Goal: Information Seeking & Learning: Learn about a topic

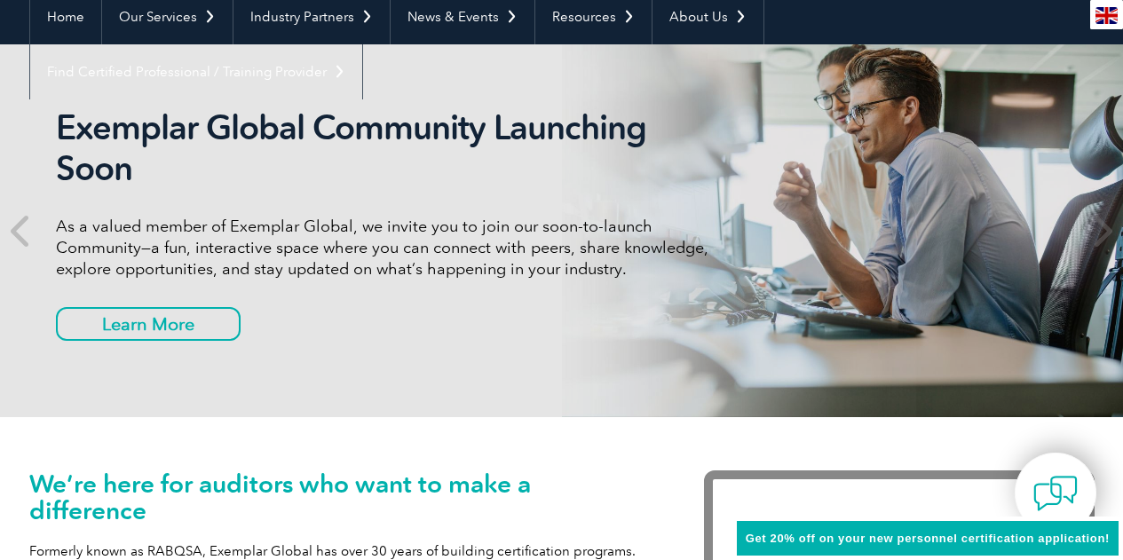
scroll to position [89, 0]
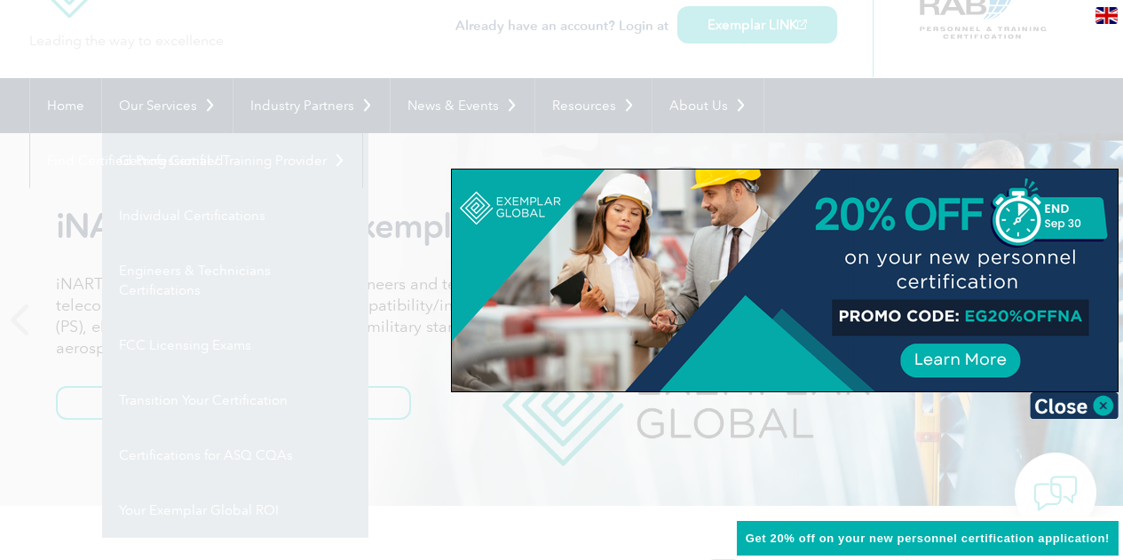
click at [434, 287] on div at bounding box center [561, 280] width 1123 height 560
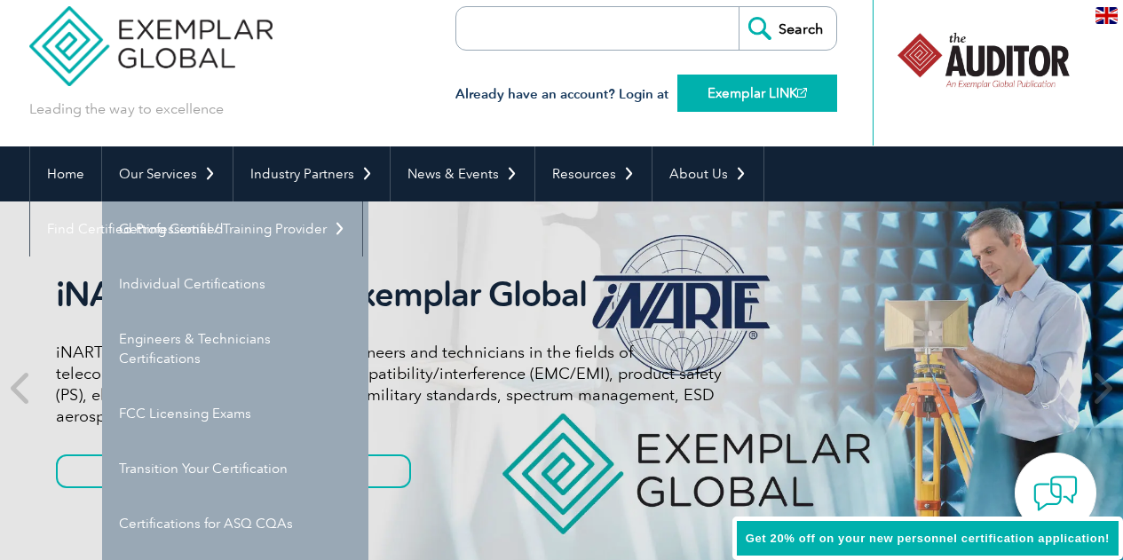
scroll to position [0, 0]
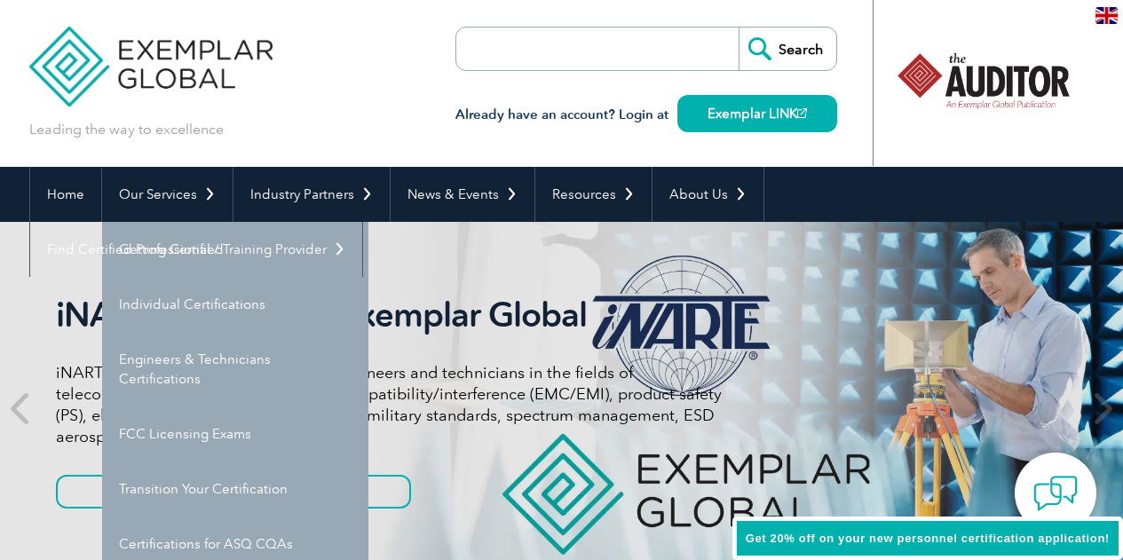
click at [693, 50] on form "Search" at bounding box center [647, 49] width 382 height 44
click at [567, 50] on input "search" at bounding box center [558, 49] width 186 height 43
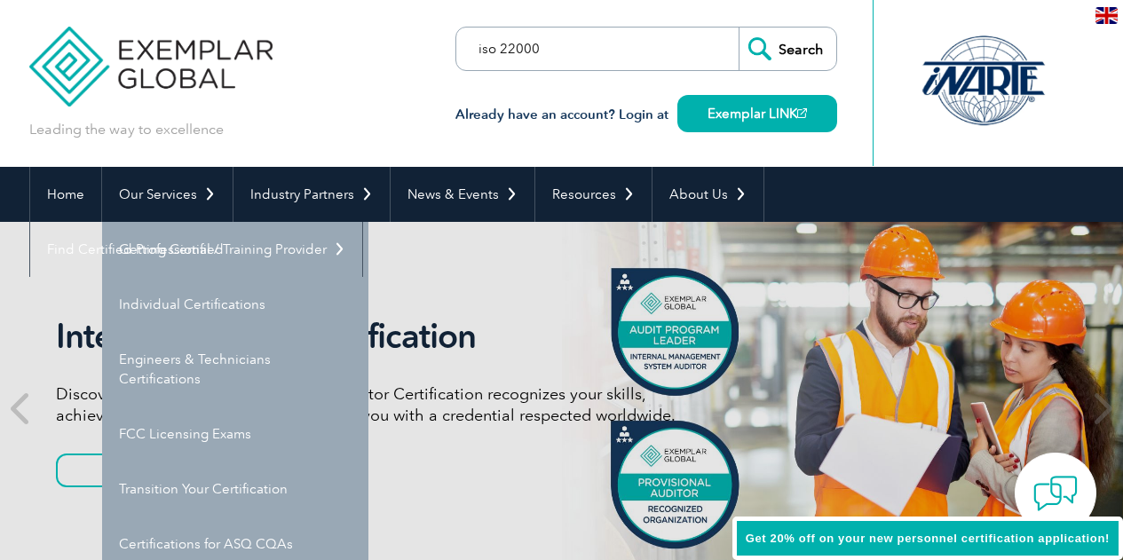
type input "iso 22000"
click at [739, 28] on input "Search" at bounding box center [788, 49] width 98 height 43
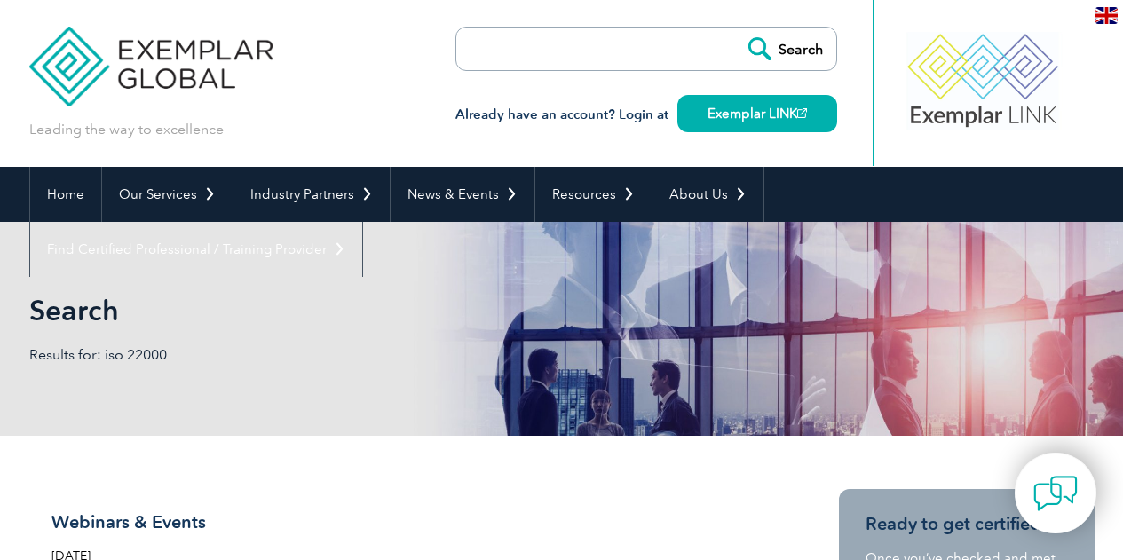
click at [548, 45] on input "search" at bounding box center [558, 49] width 186 height 43
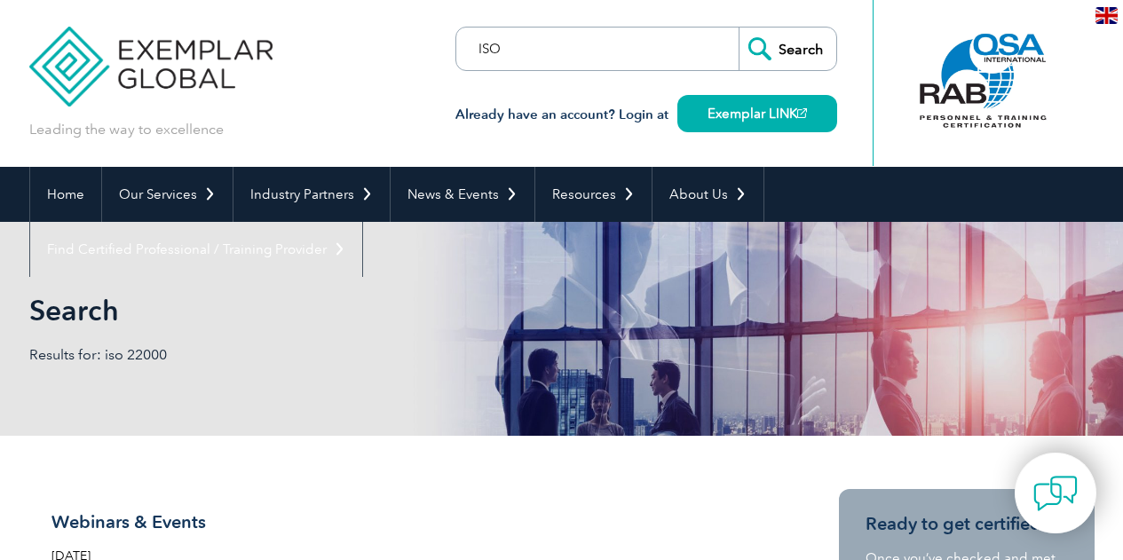
type input "ISO"
click at [739, 28] on input "Search" at bounding box center [788, 49] width 98 height 43
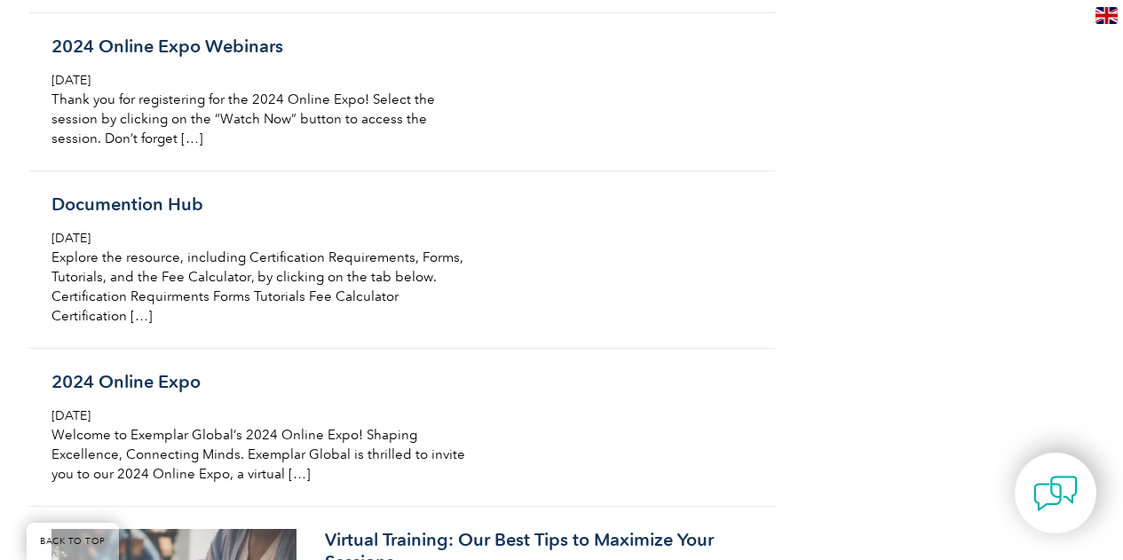
scroll to position [10034, 0]
